Goal: Information Seeking & Learning: Learn about a topic

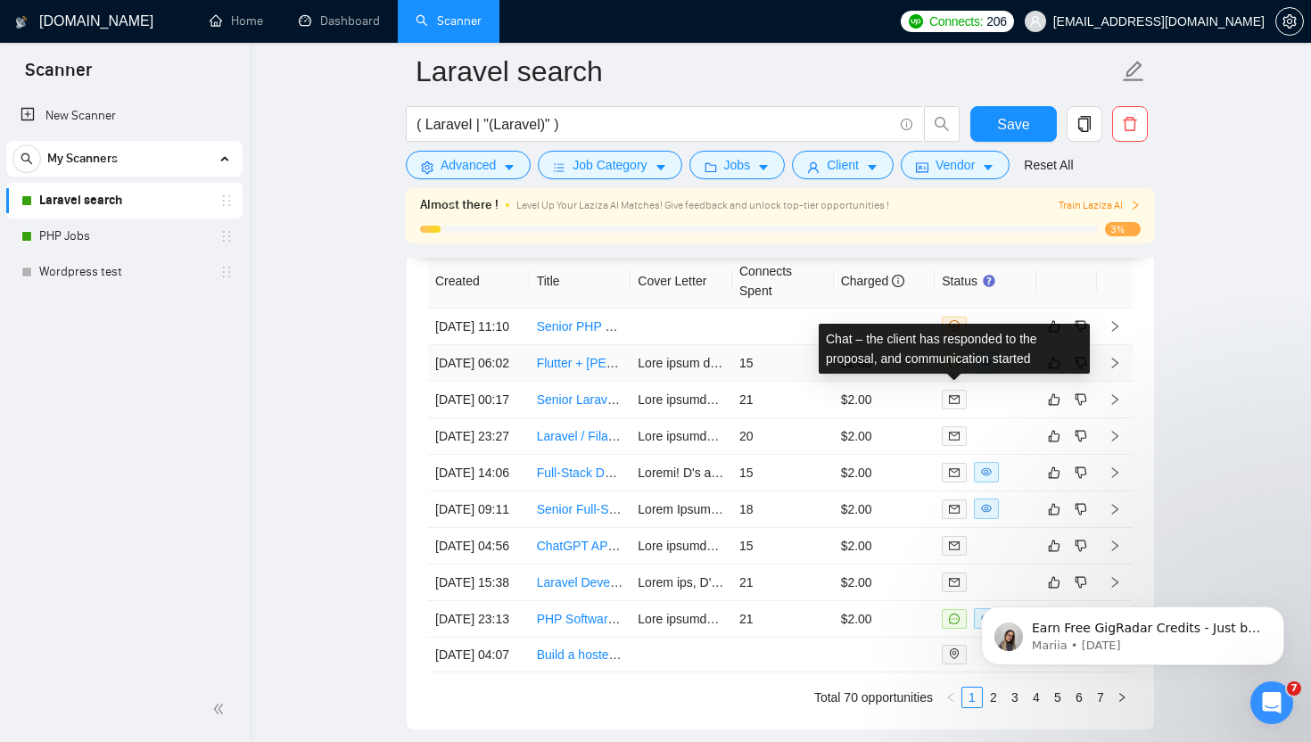
click at [952, 368] on icon "message" at bounding box center [954, 363] width 11 height 11
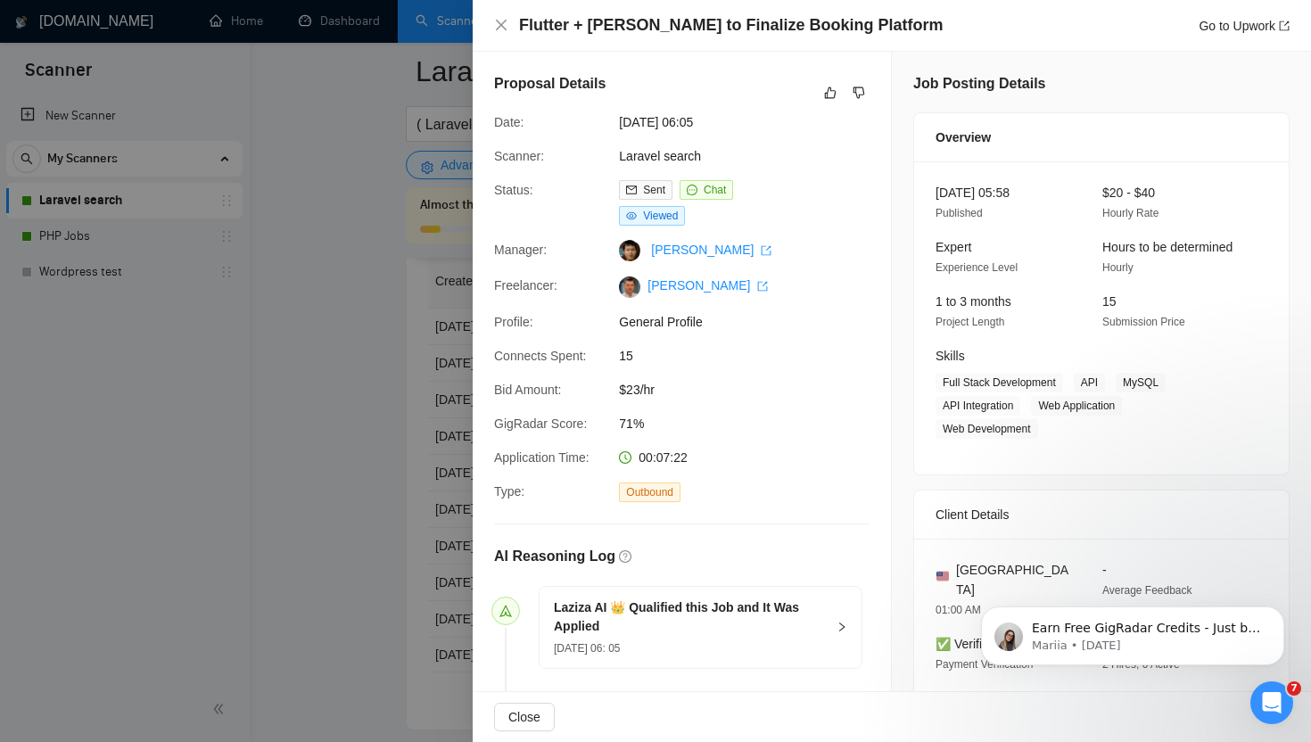
click at [342, 372] on div at bounding box center [655, 371] width 1311 height 742
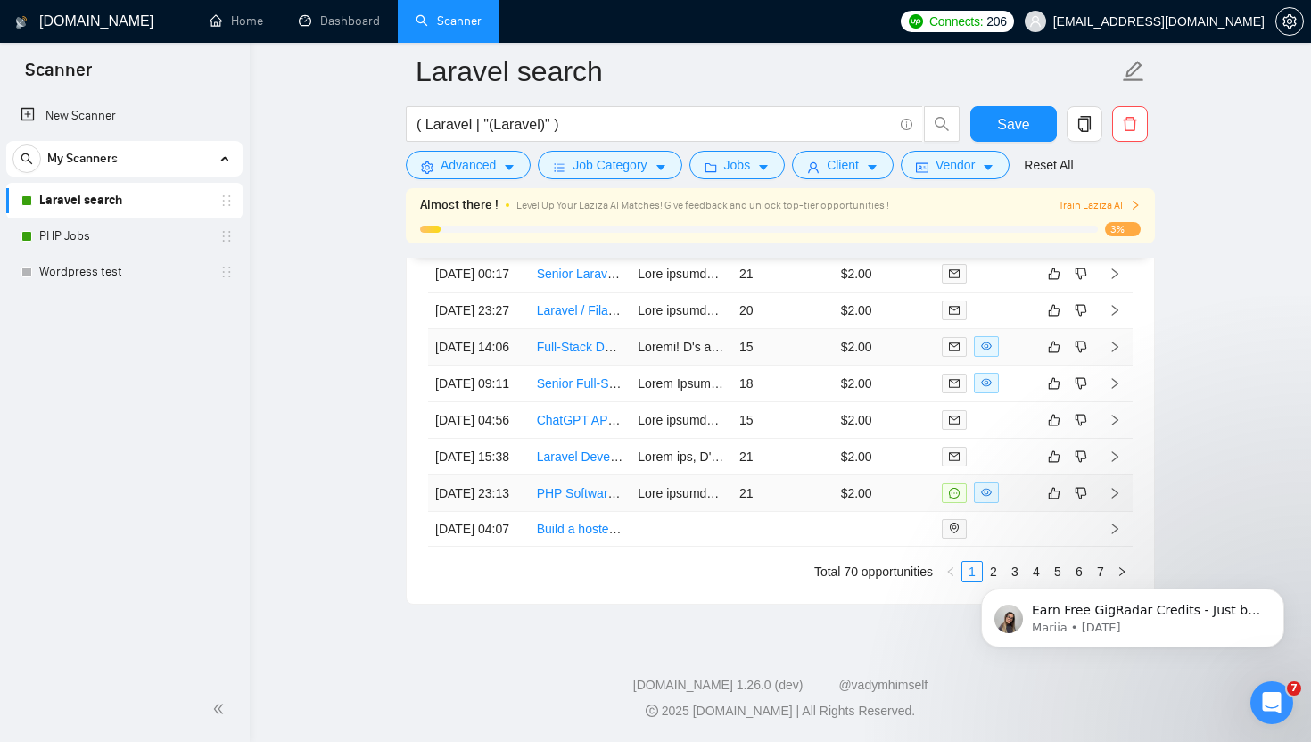
scroll to position [4968, 0]
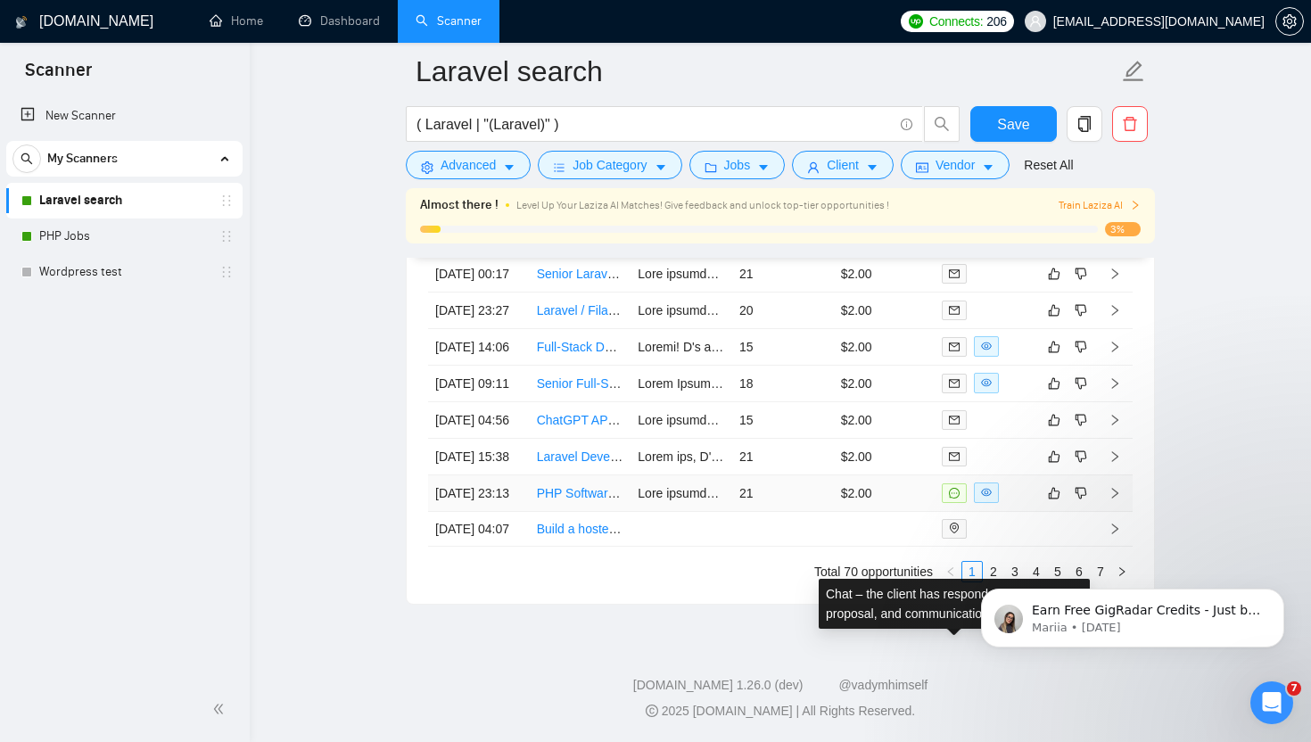
click at [959, 483] on span at bounding box center [954, 493] width 25 height 20
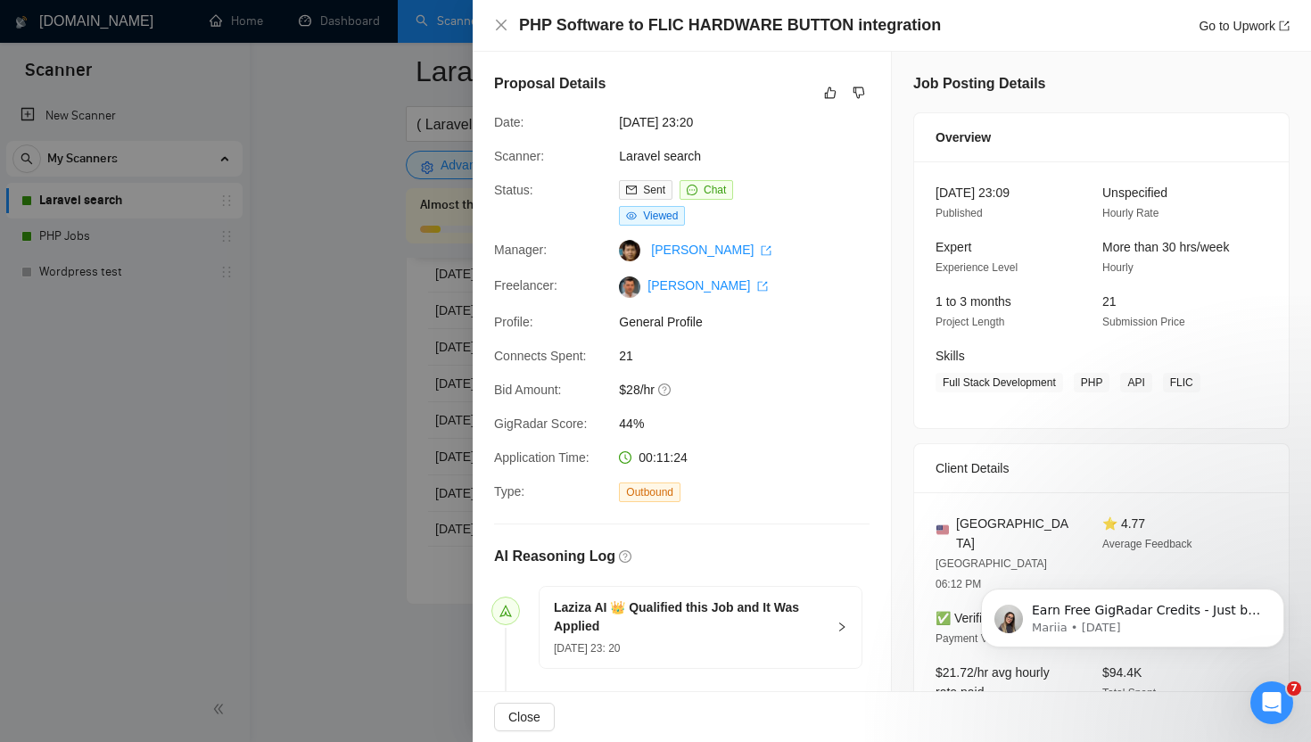
click at [368, 426] on div at bounding box center [655, 371] width 1311 height 742
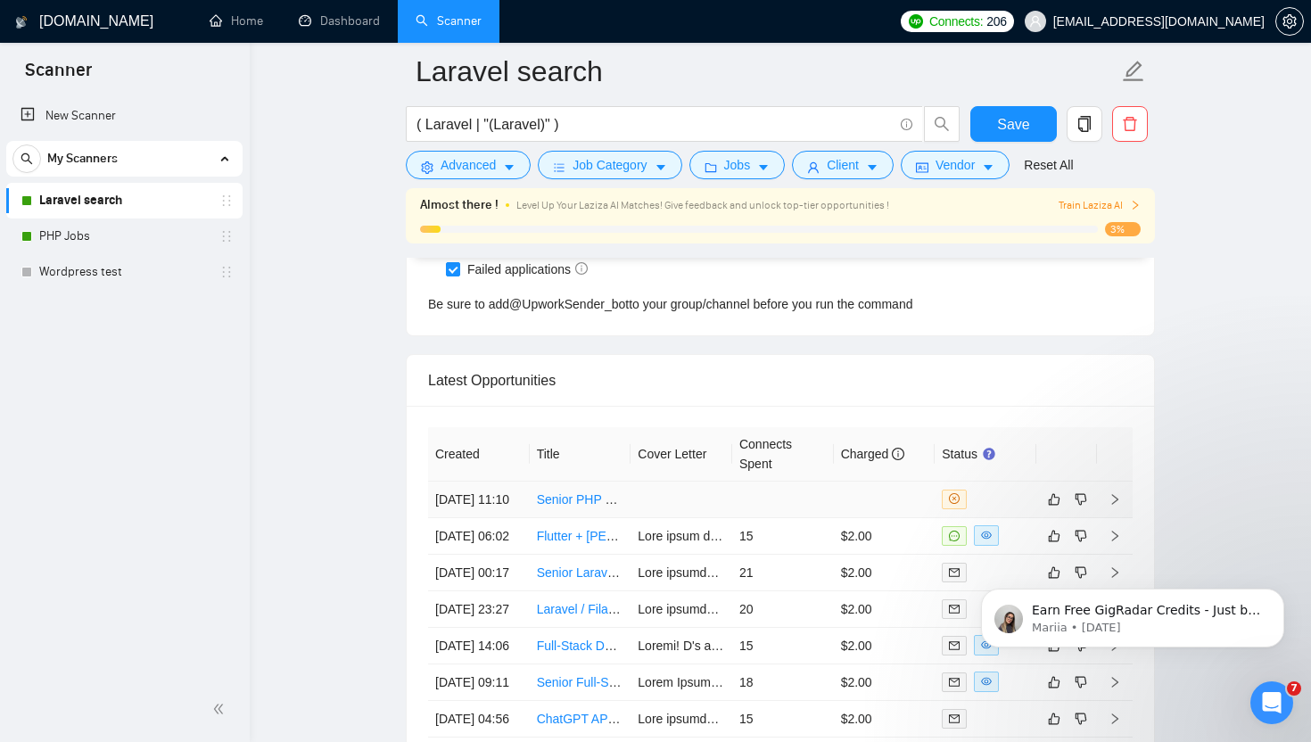
scroll to position [4550, 0]
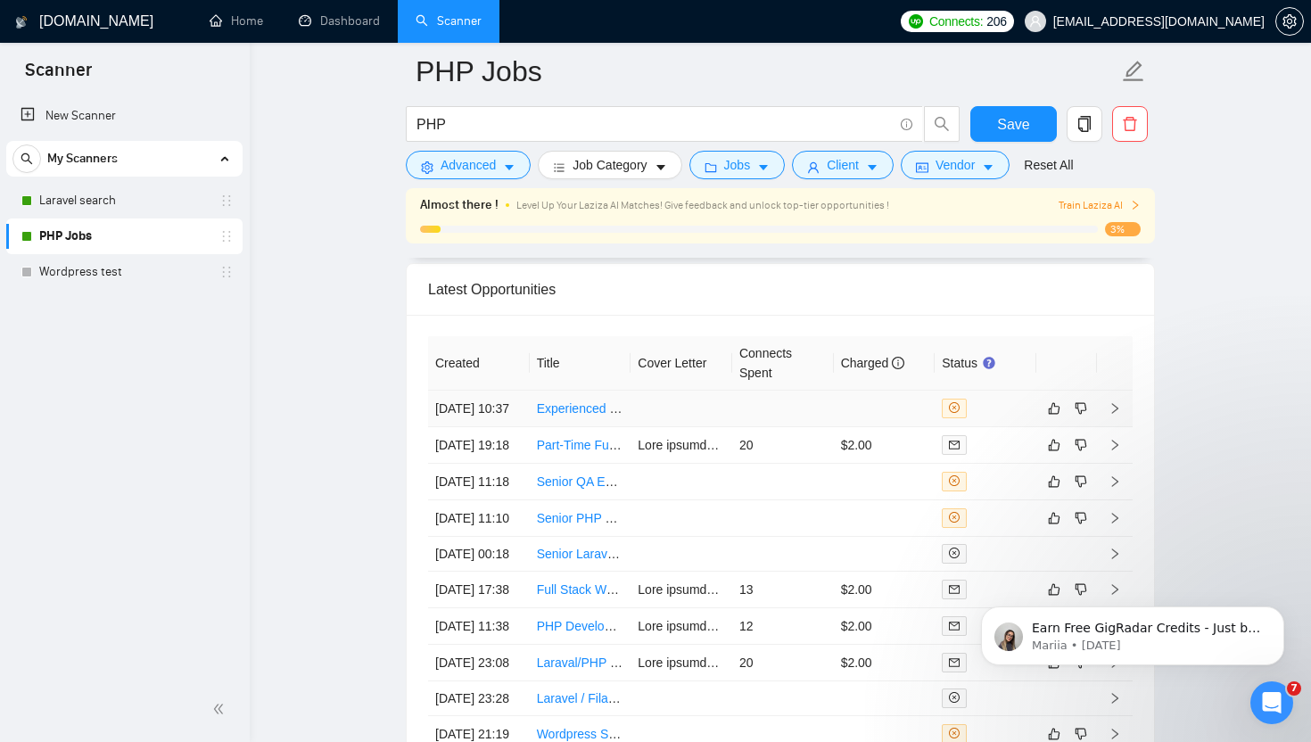
scroll to position [4561, 0]
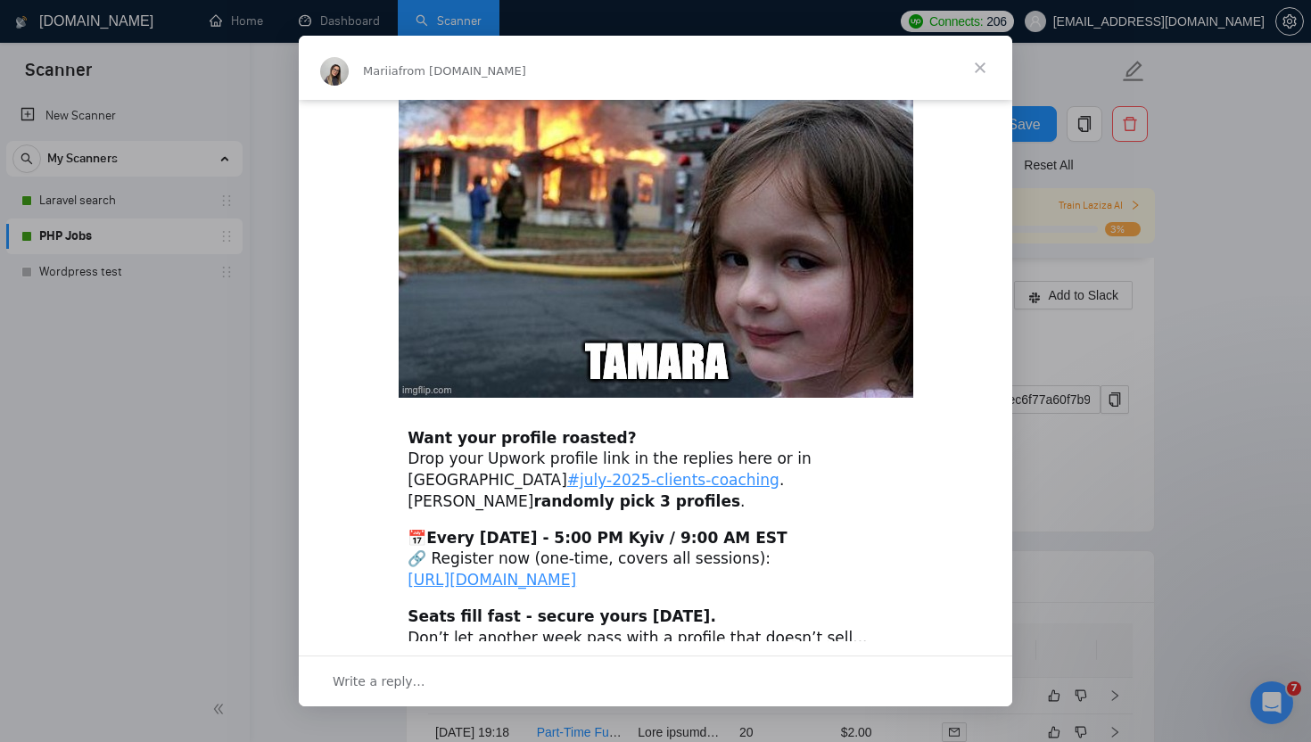
scroll to position [4249, 0]
click at [988, 67] on span "Close" at bounding box center [980, 68] width 64 height 64
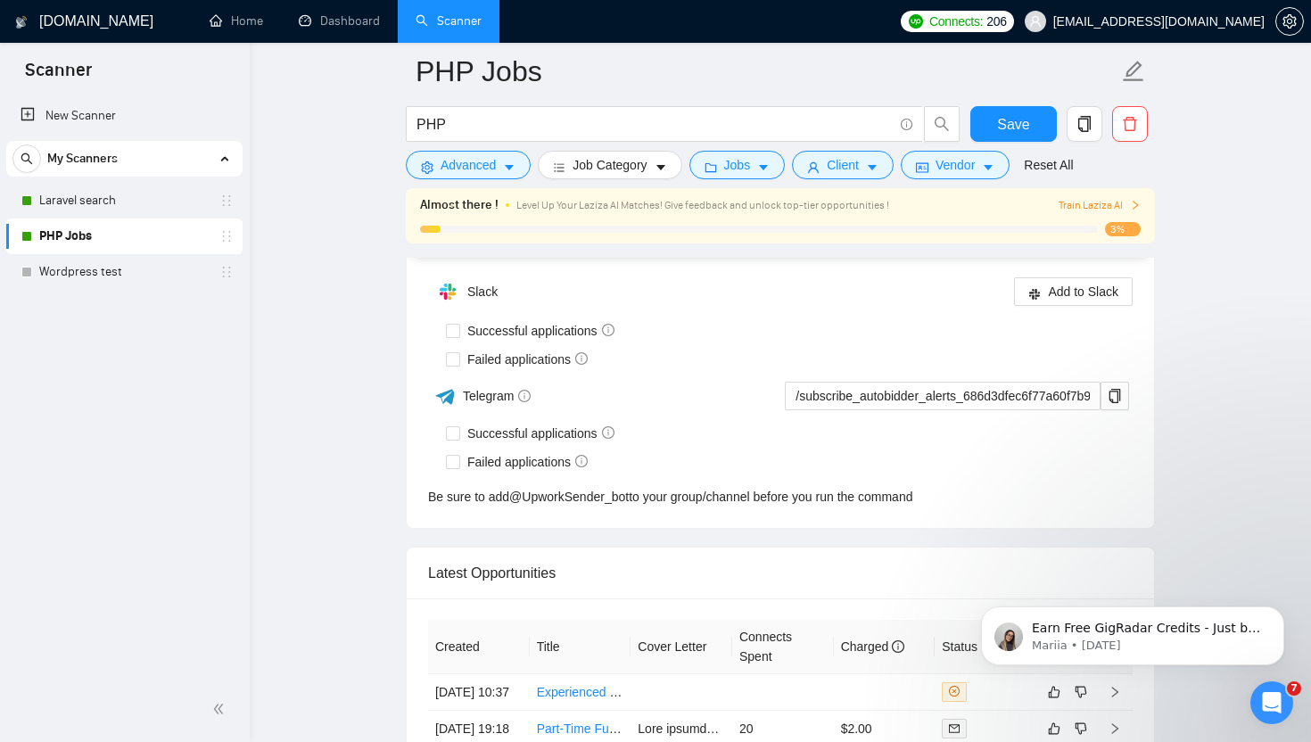
scroll to position [0, 0]
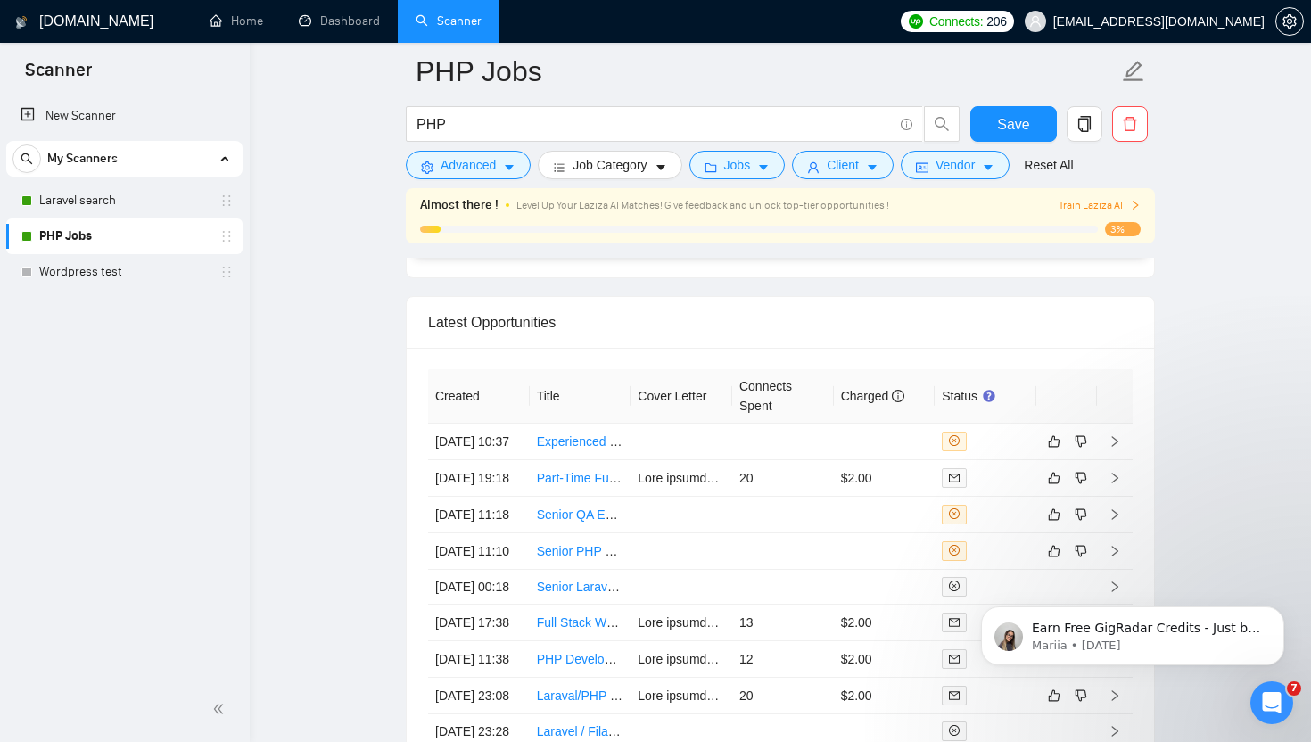
scroll to position [4570, 0]
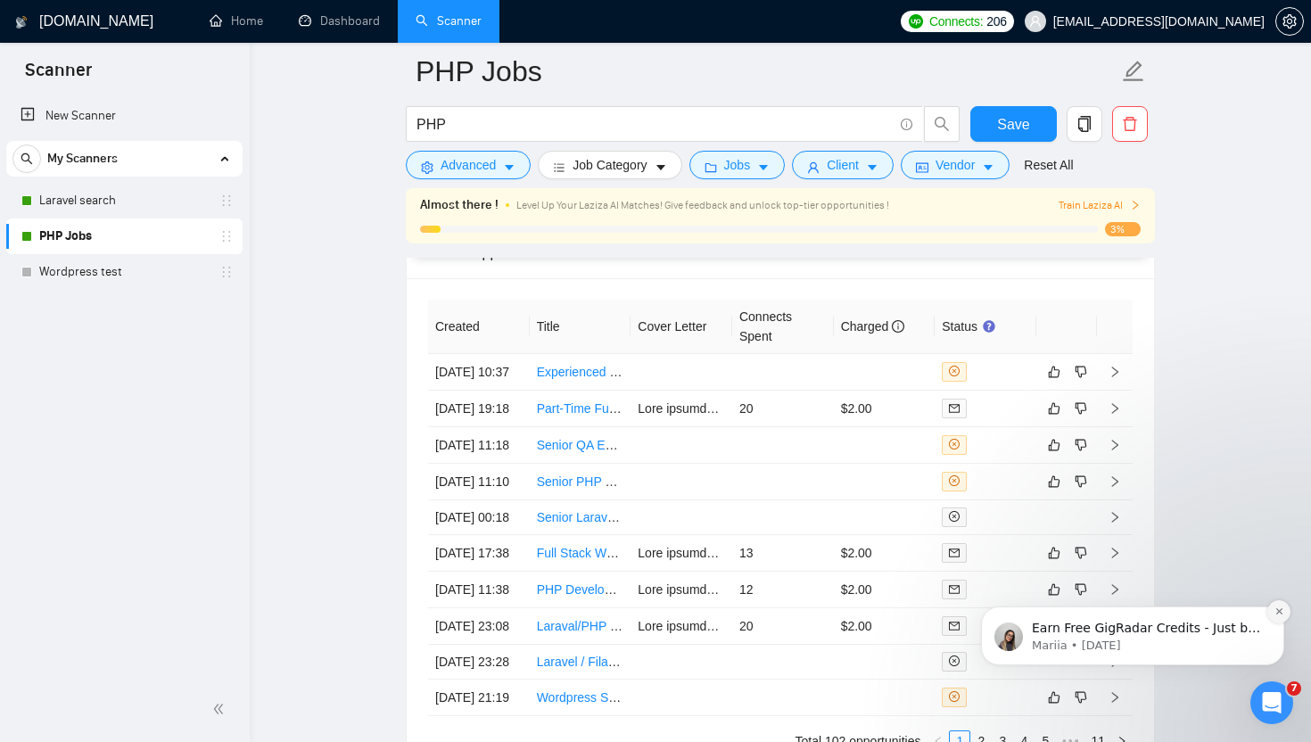
click at [1276, 612] on icon "Dismiss notification" at bounding box center [1279, 611] width 10 height 10
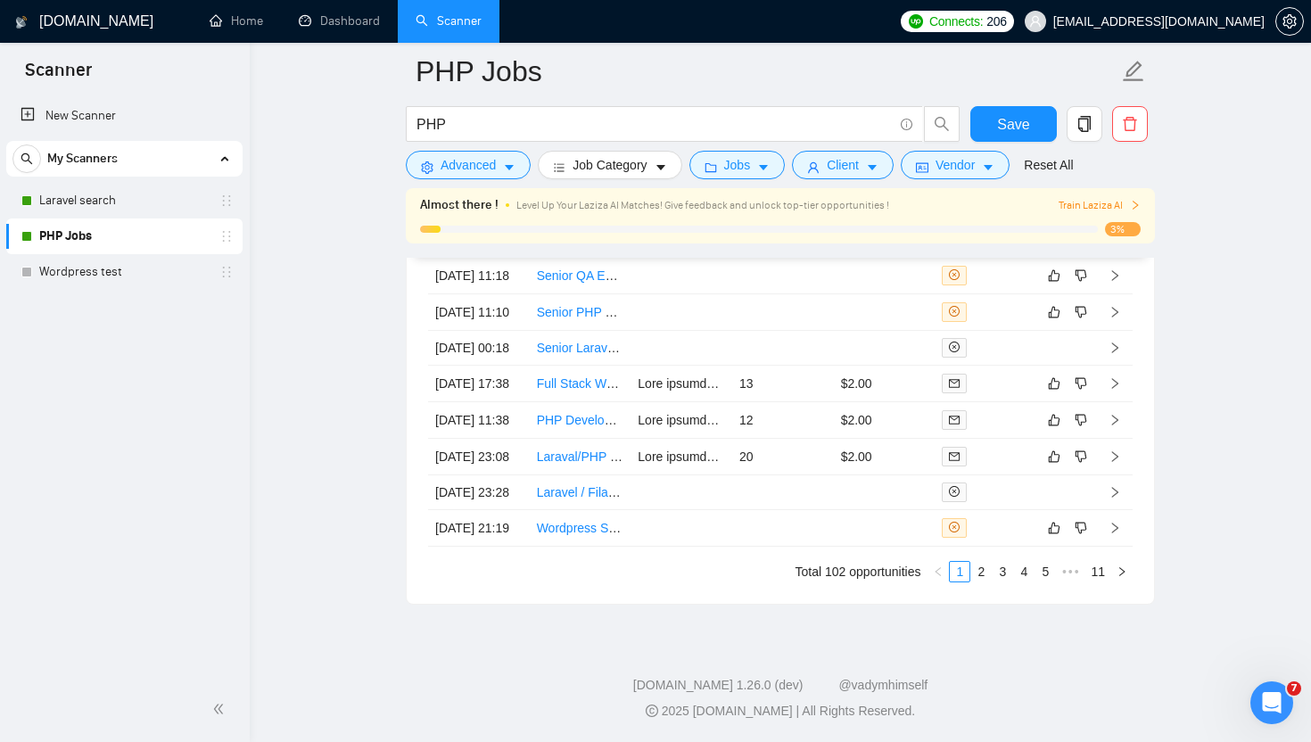
scroll to position [4920, 0]
click at [981, 573] on link "2" at bounding box center [981, 572] width 20 height 20
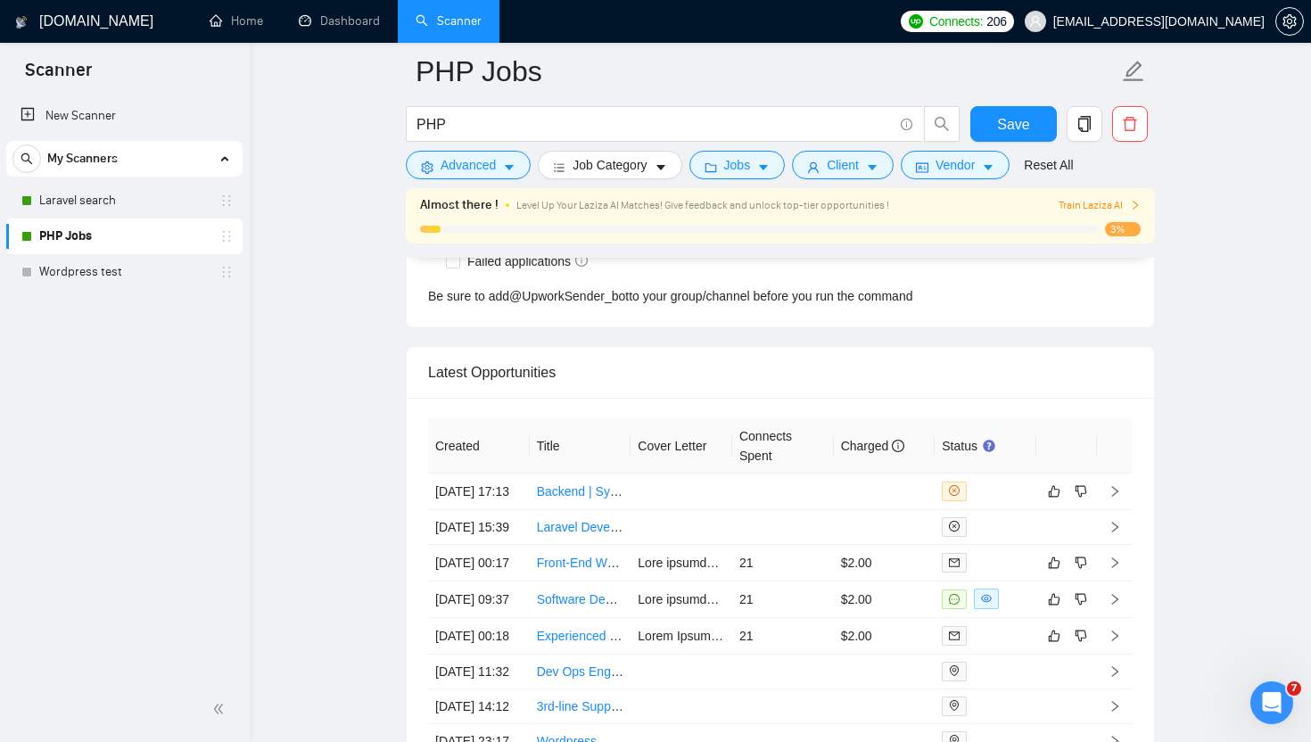
scroll to position [4474, 0]
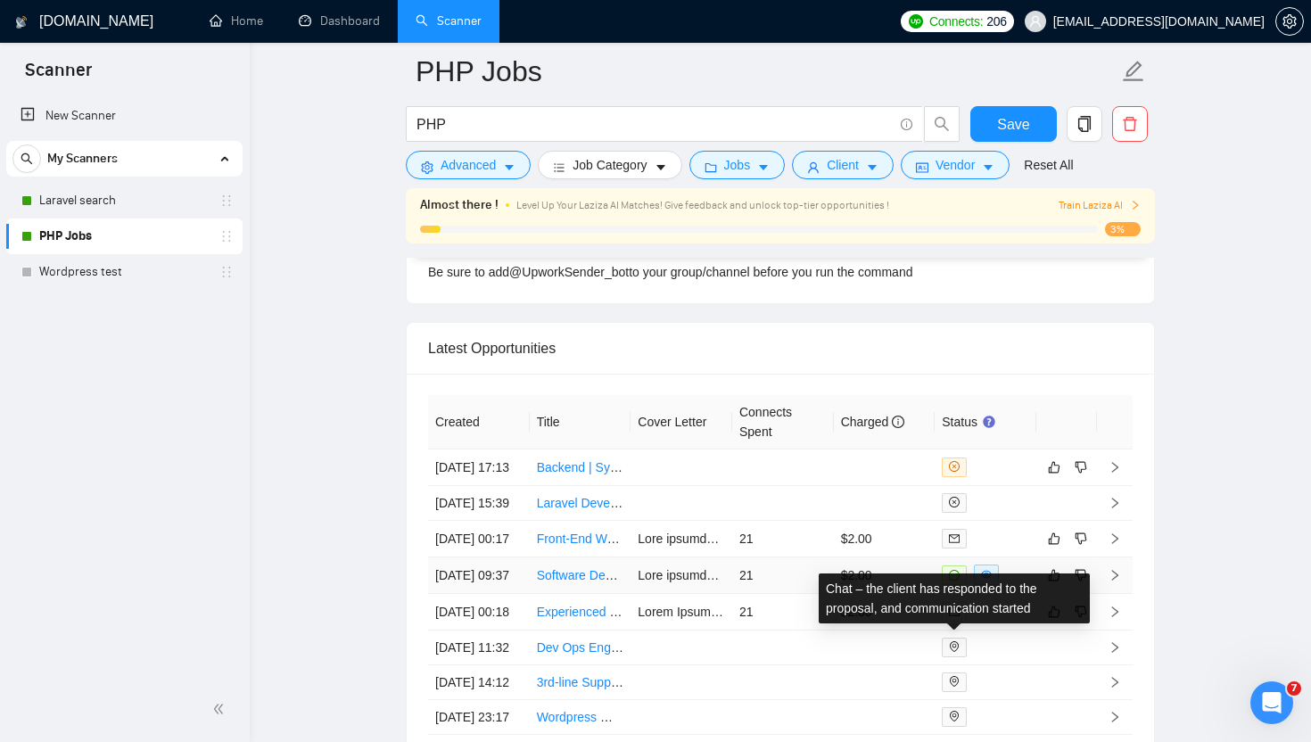
click at [952, 581] on icon "message" at bounding box center [954, 575] width 11 height 11
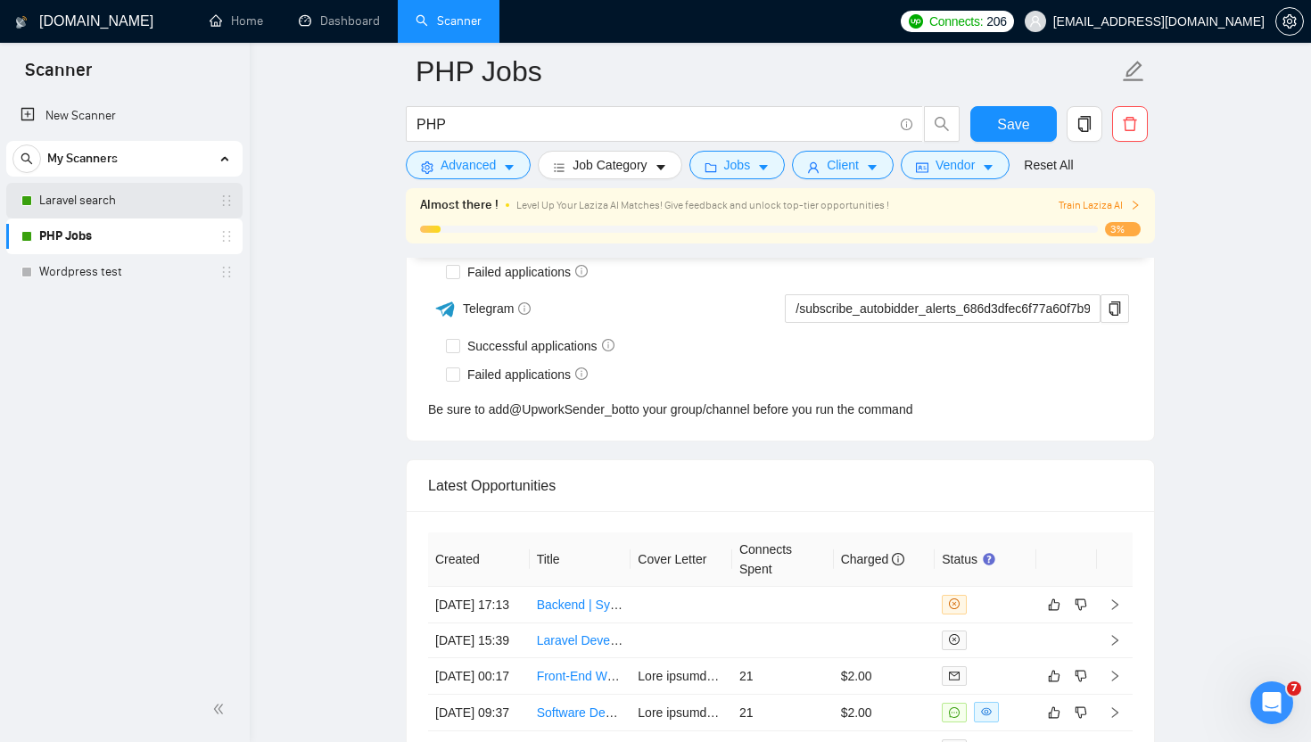
scroll to position [4336, 0]
drag, startPoint x: 107, startPoint y: 203, endPoint x: 296, endPoint y: 330, distance: 227.6
click at [107, 203] on link "Laravel search" at bounding box center [123, 201] width 169 height 36
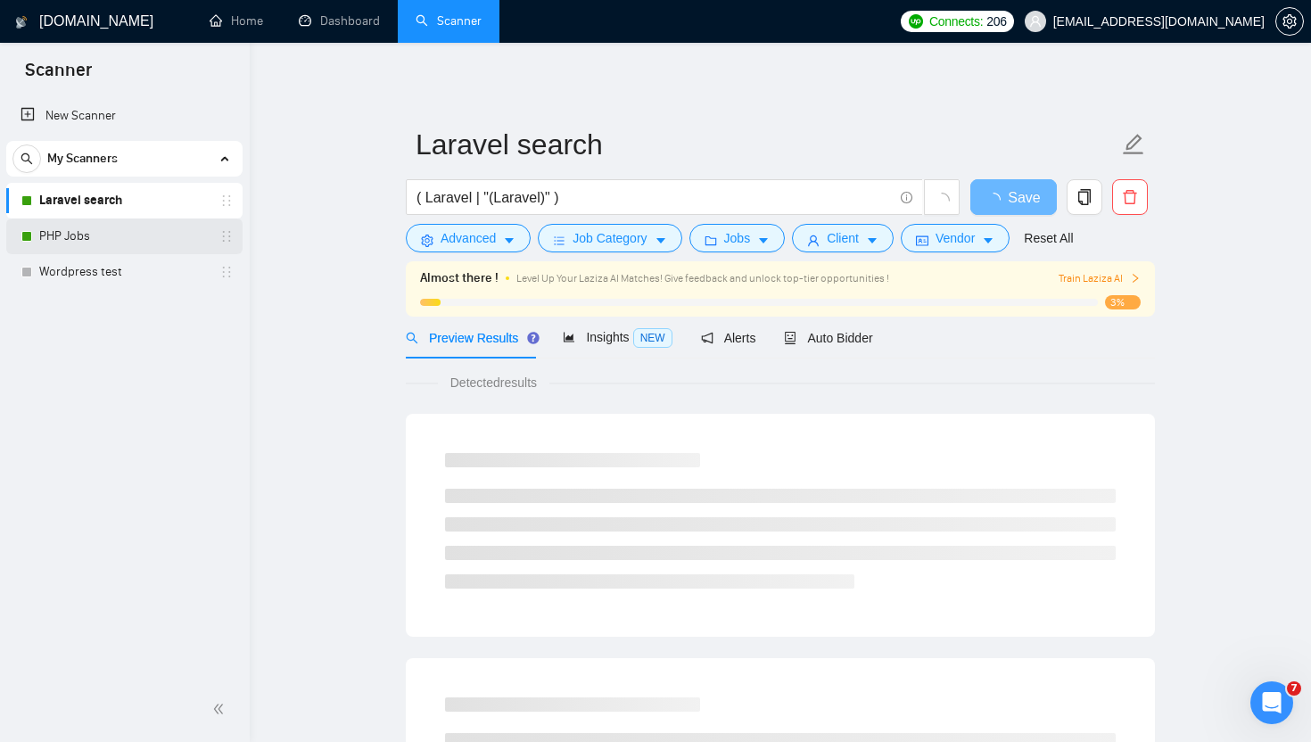
click at [77, 231] on link "PHP Jobs" at bounding box center [123, 236] width 169 height 36
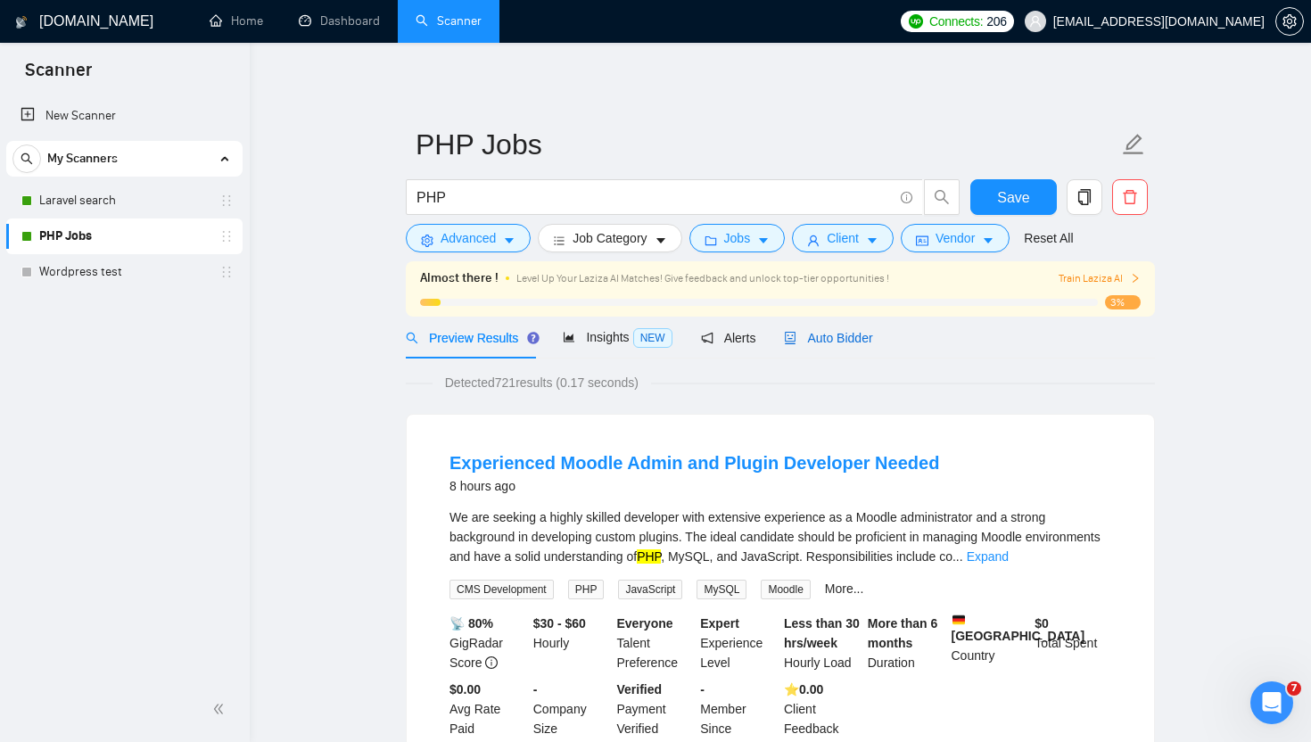
click at [847, 328] on div "Auto Bidder" at bounding box center [828, 338] width 88 height 20
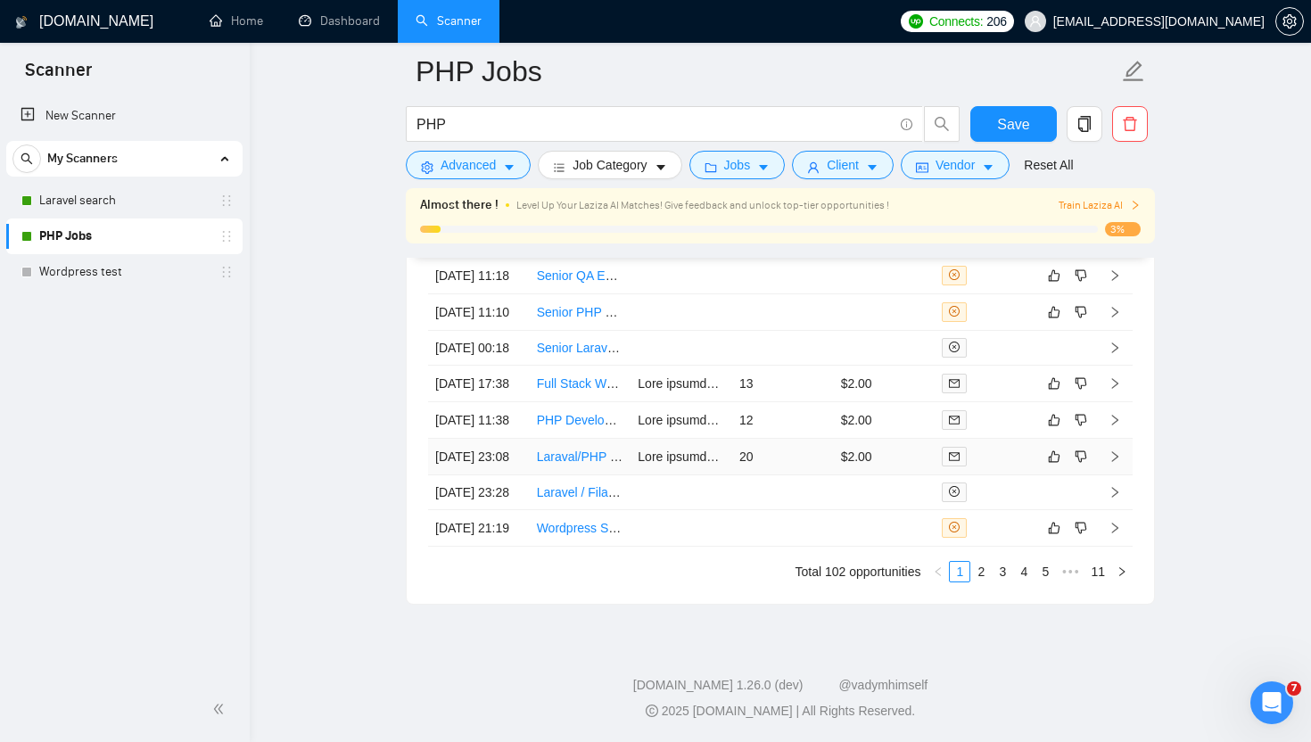
scroll to position [4920, 0]
click at [983, 572] on link "2" at bounding box center [981, 572] width 20 height 20
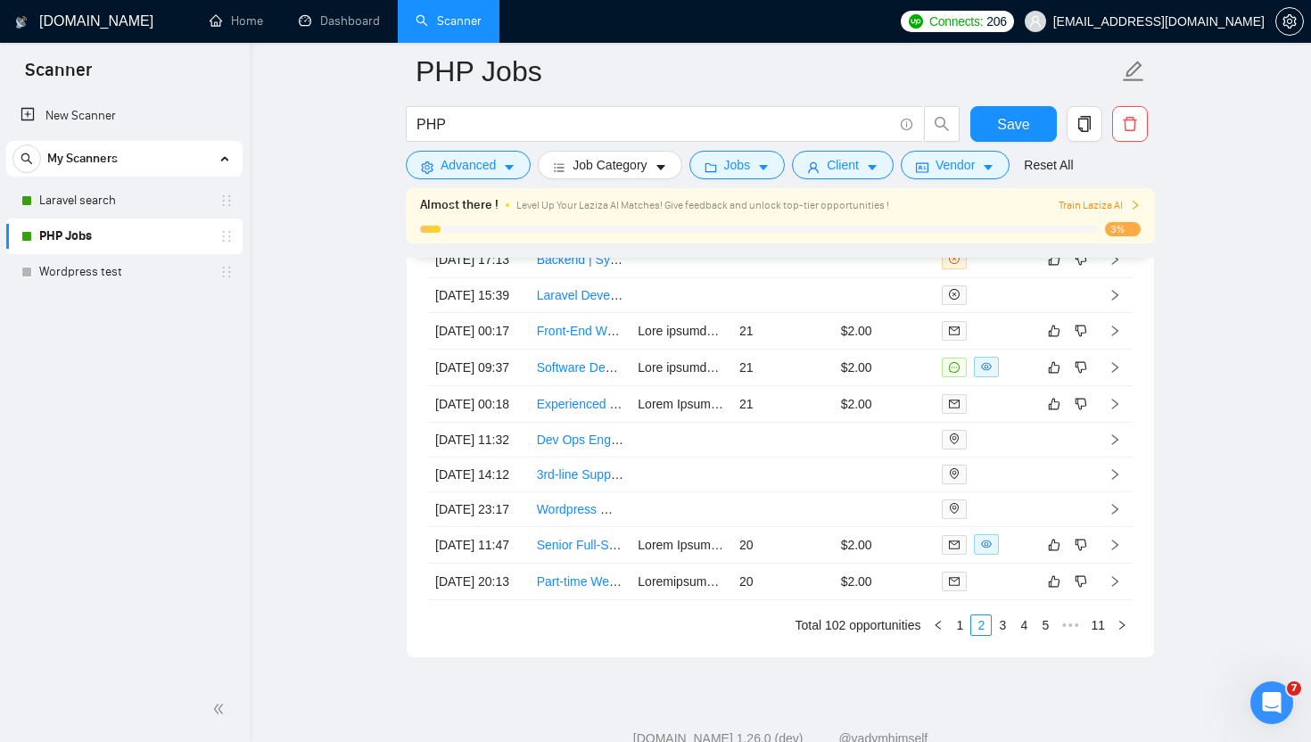
scroll to position [4605, 0]
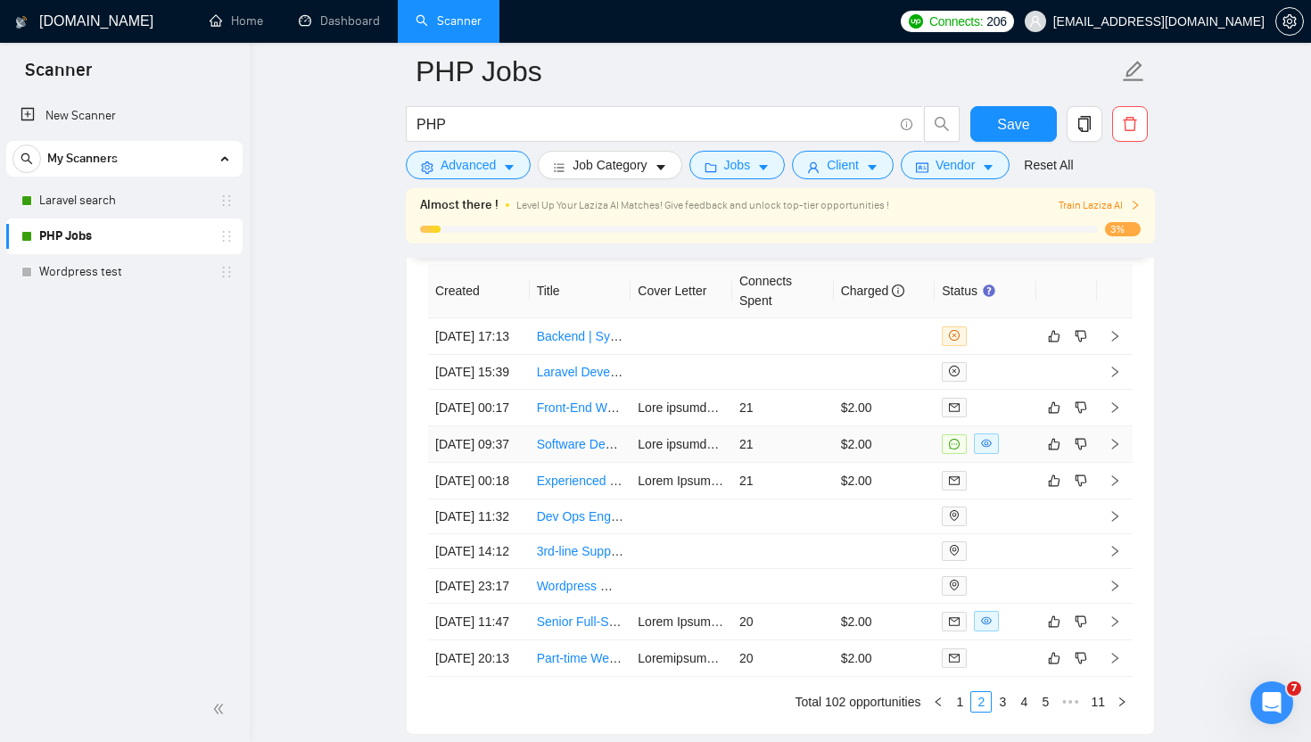
click at [782, 463] on td "21" at bounding box center [783, 444] width 102 height 37
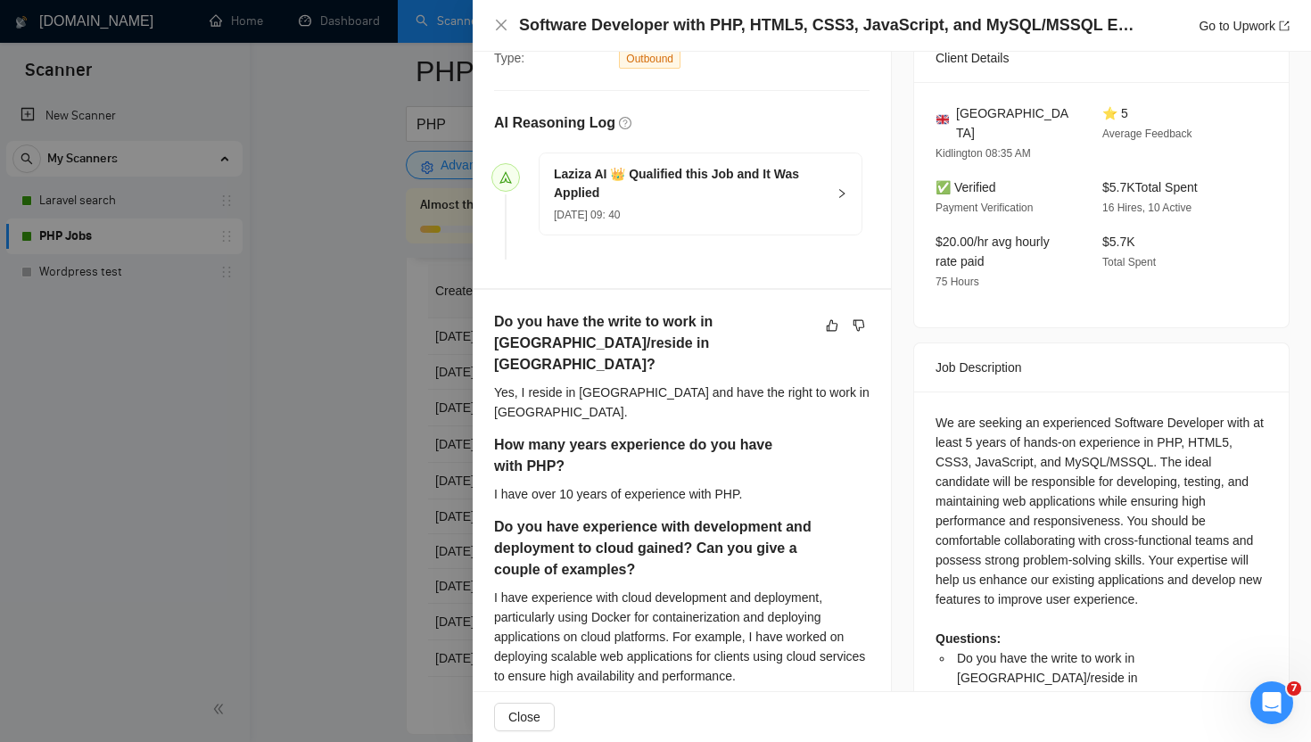
scroll to position [437, 0]
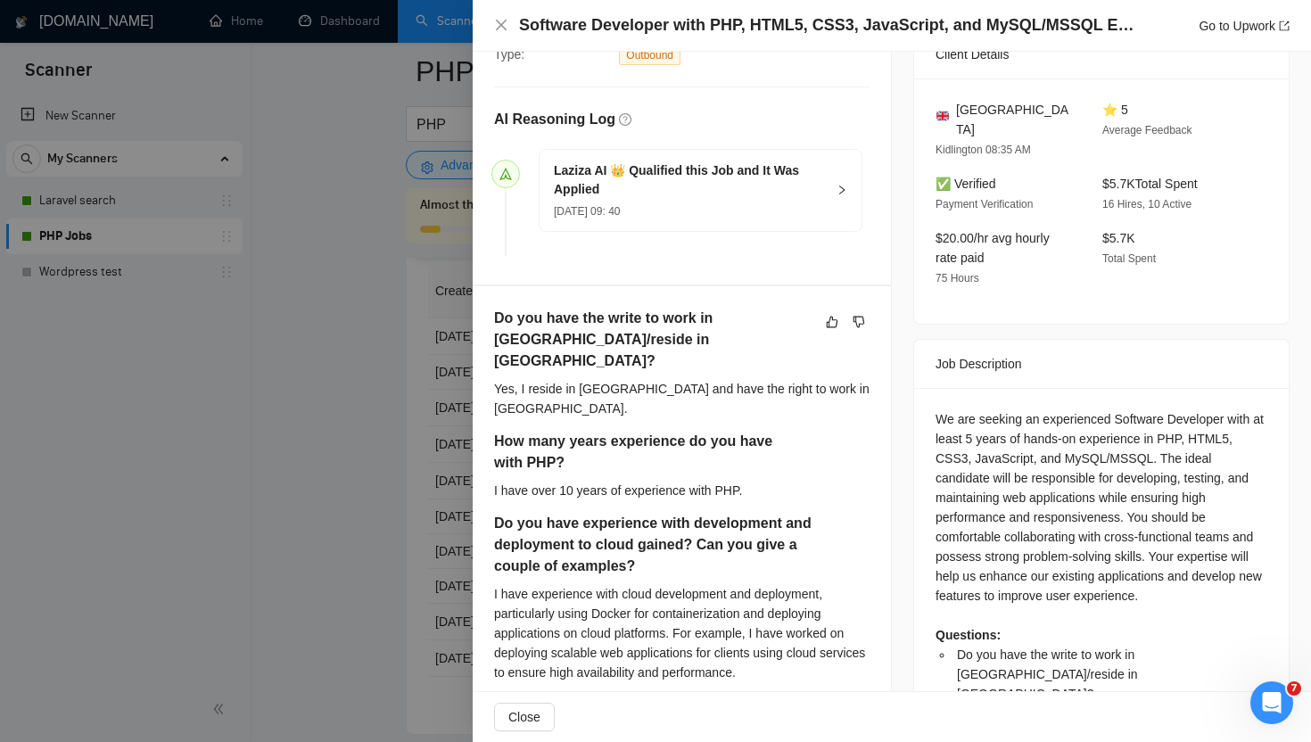
click at [412, 460] on div at bounding box center [655, 371] width 1311 height 742
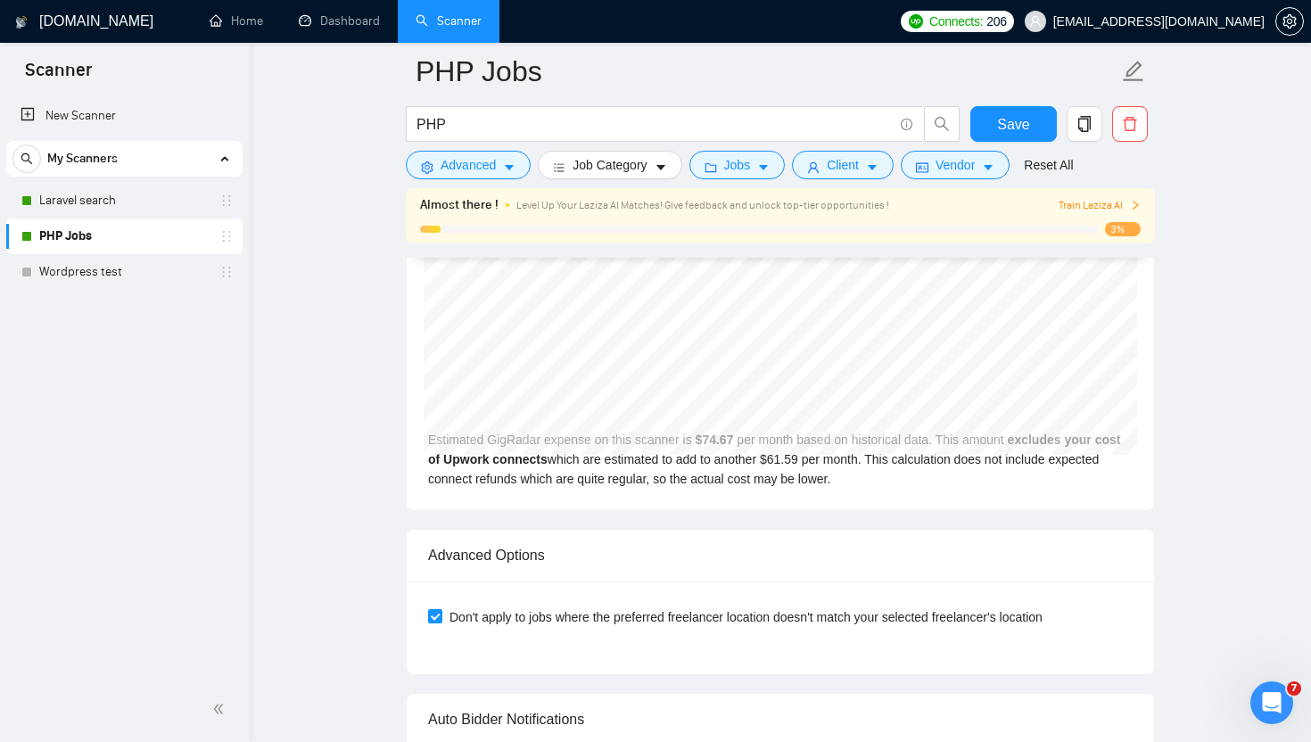
scroll to position [3568, 0]
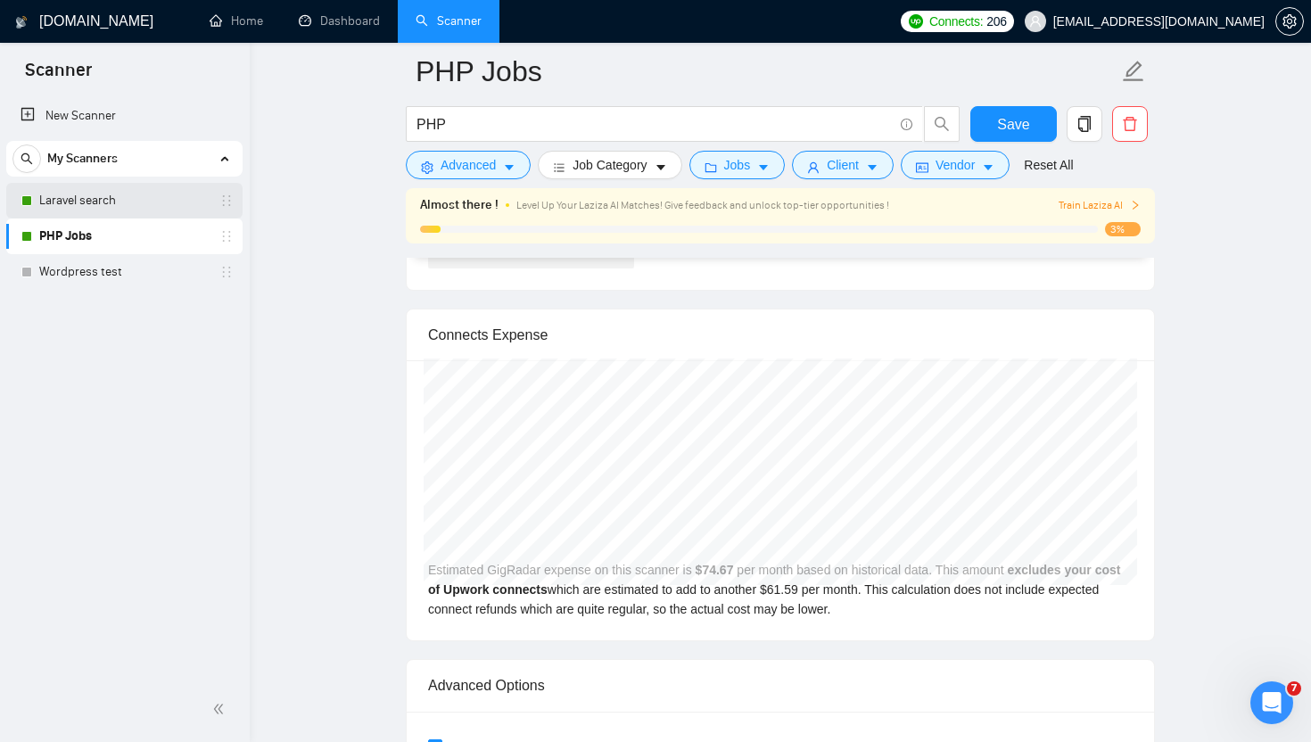
click at [52, 189] on link "Laravel search" at bounding box center [123, 201] width 169 height 36
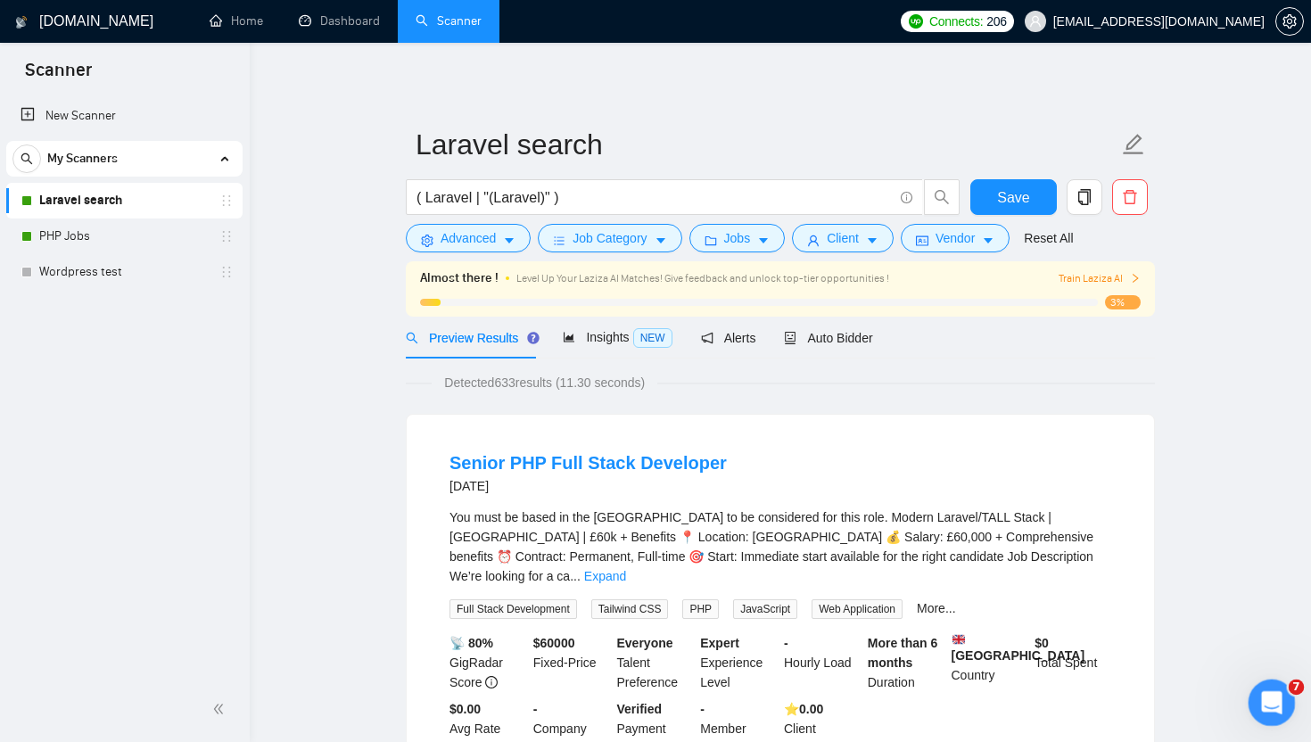
click at [1269, 694] on icon "Open Intercom Messenger" at bounding box center [1269, 700] width 12 height 14
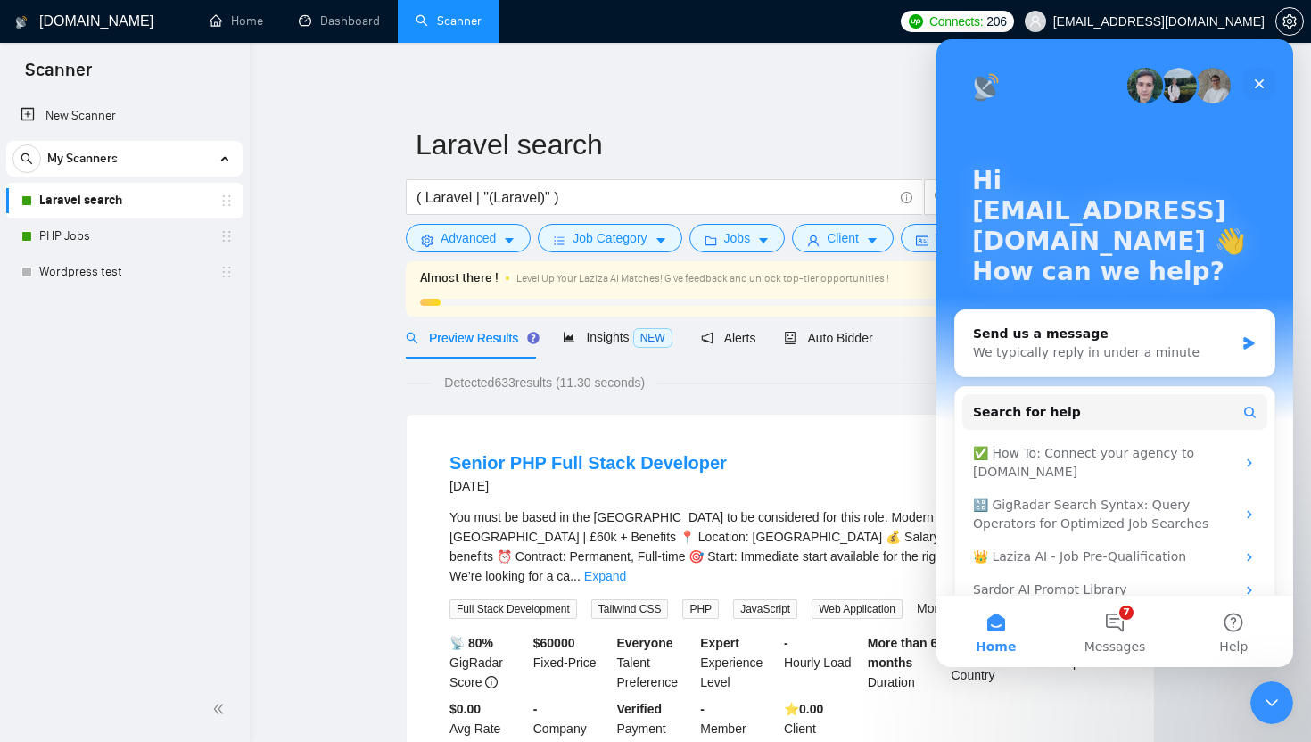
scroll to position [29, 0]
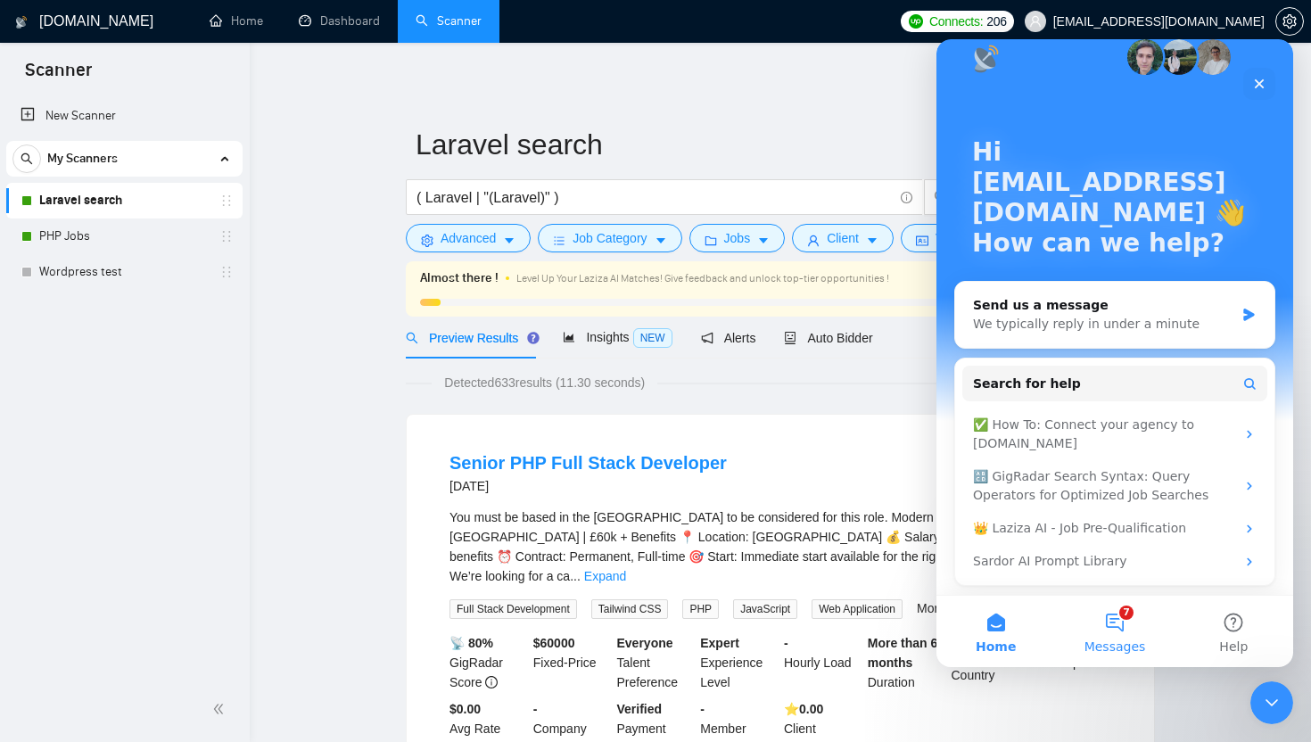
click at [1117, 623] on button "7 Messages" at bounding box center [1114, 631] width 119 height 71
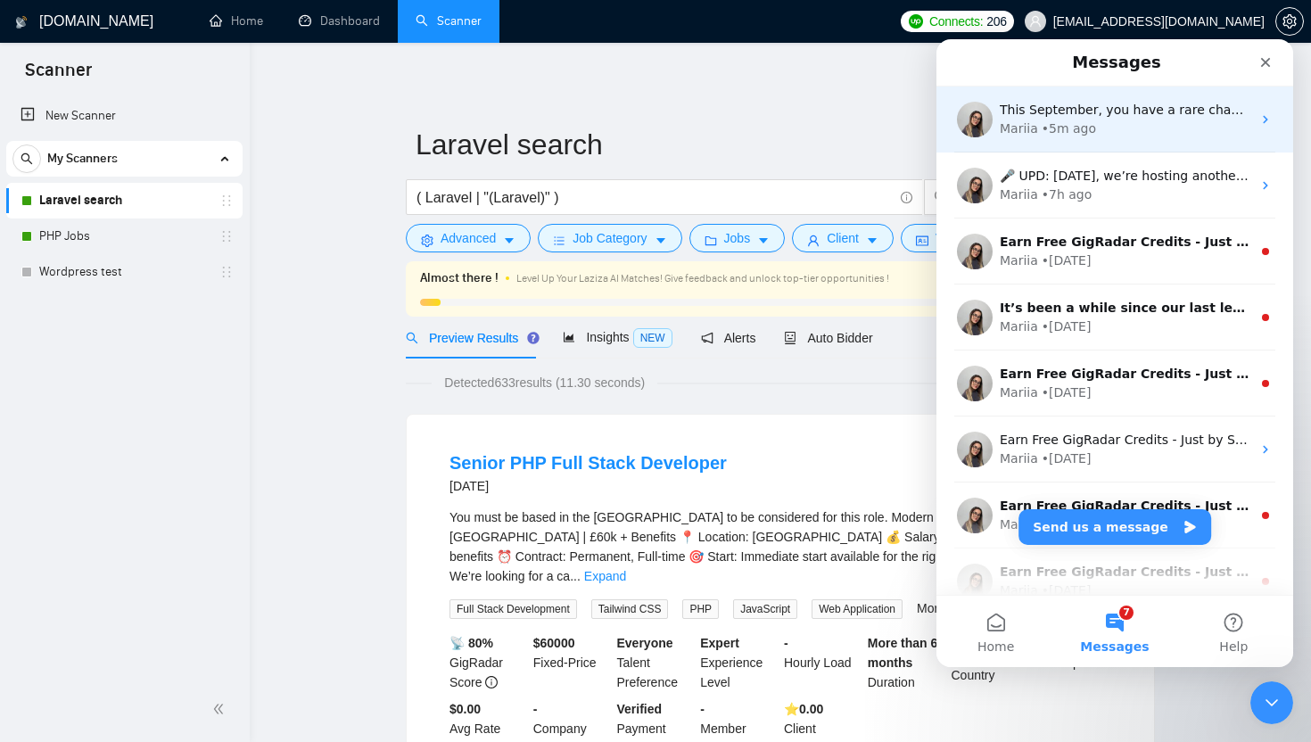
click at [1267, 126] on icon "Intercom messenger" at bounding box center [1265, 119] width 14 height 14
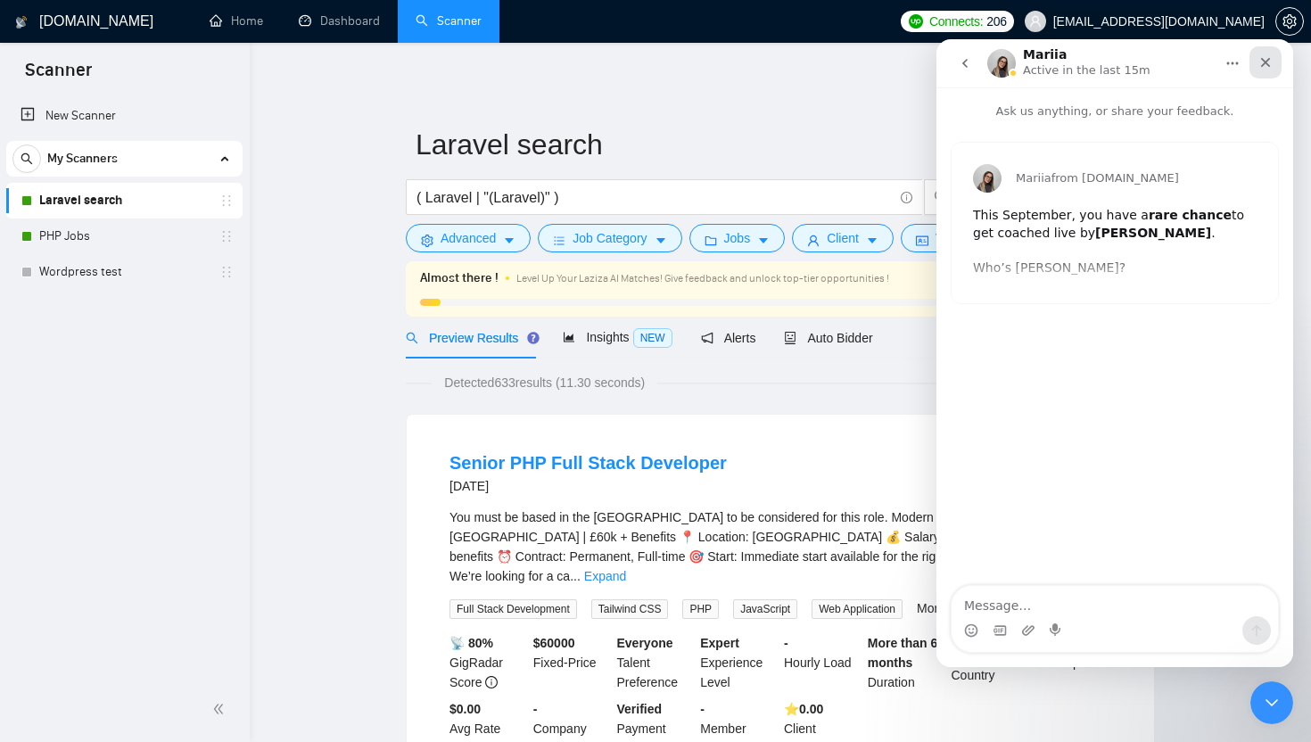
click at [1267, 61] on icon "Close" at bounding box center [1266, 63] width 10 height 10
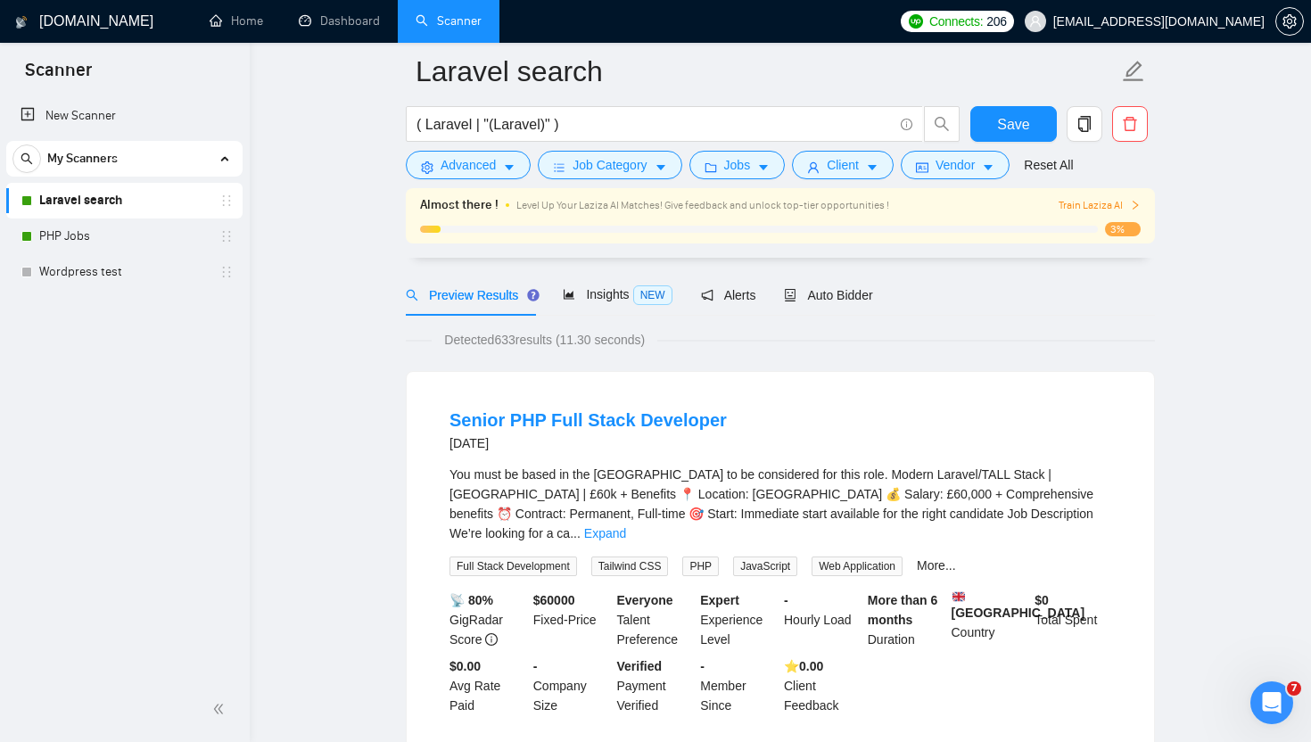
scroll to position [0, 0]
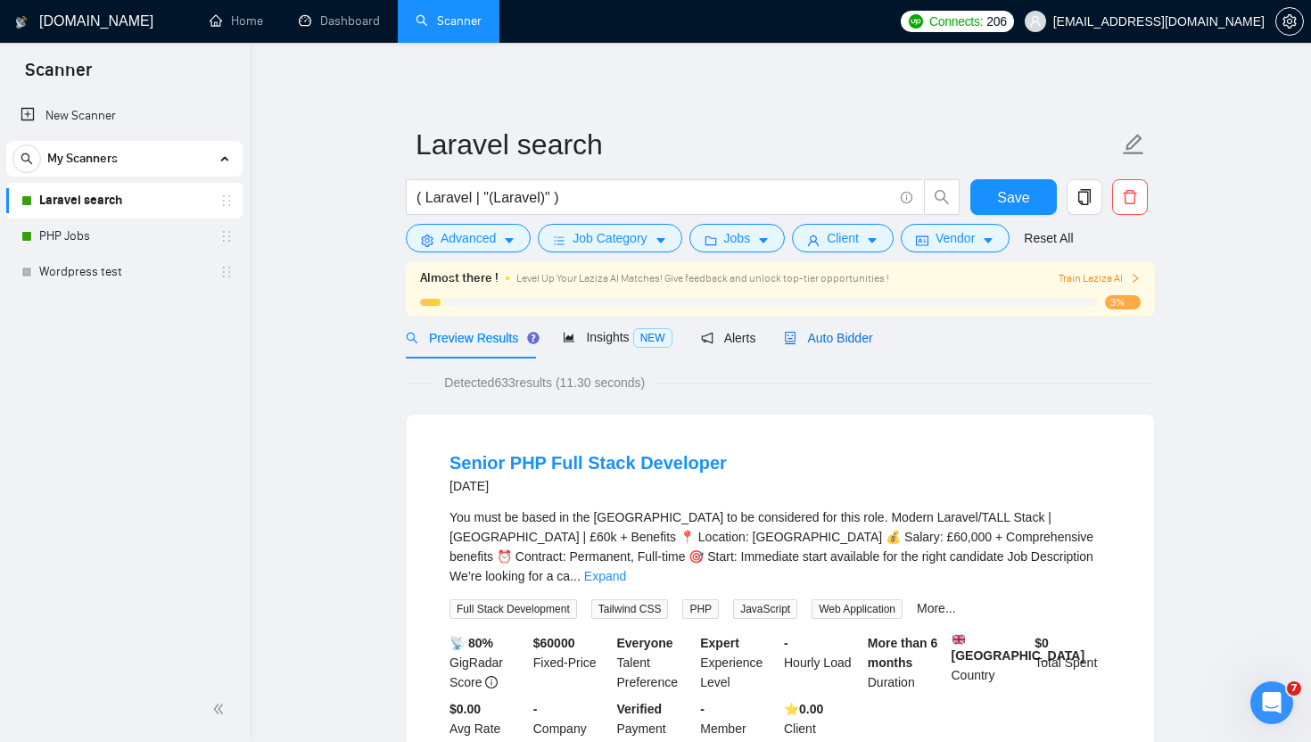
click at [835, 334] on span "Auto Bidder" at bounding box center [828, 338] width 88 height 14
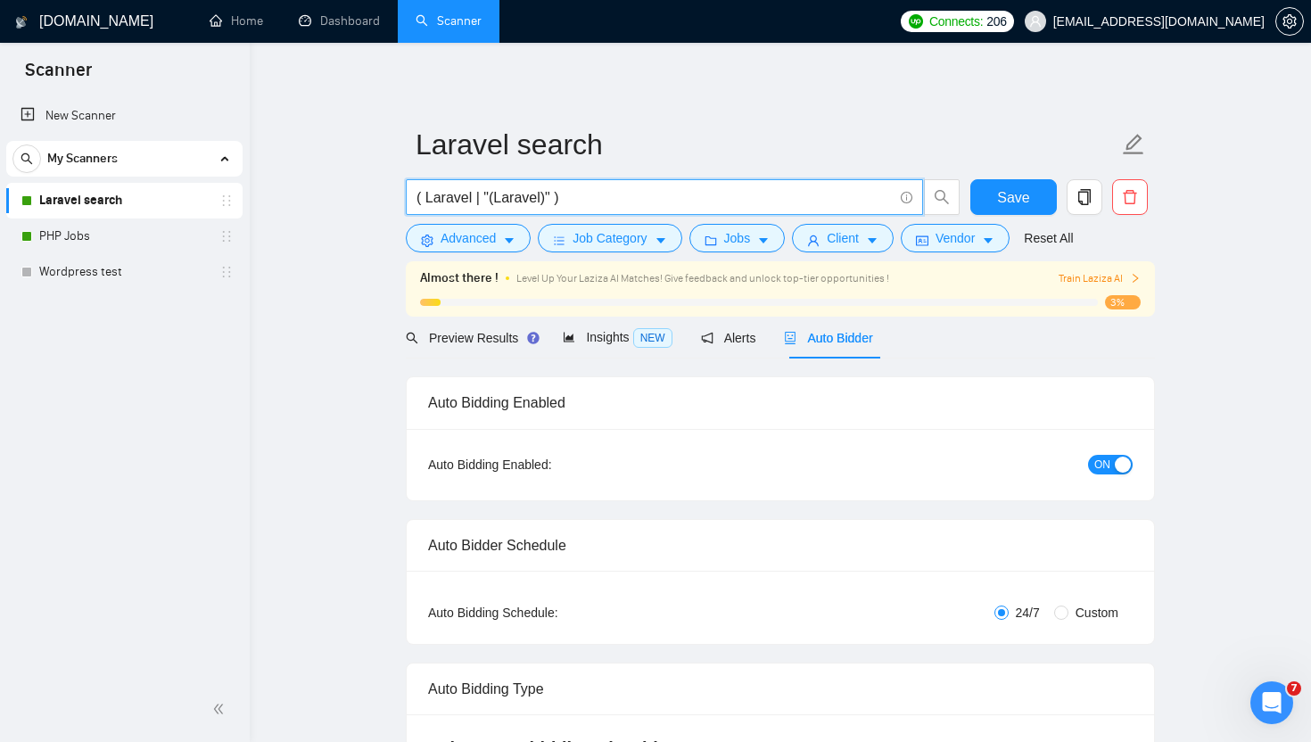
drag, startPoint x: 604, startPoint y: 201, endPoint x: 383, endPoint y: 185, distance: 221.7
